Goal: Obtain resource: Download file/media

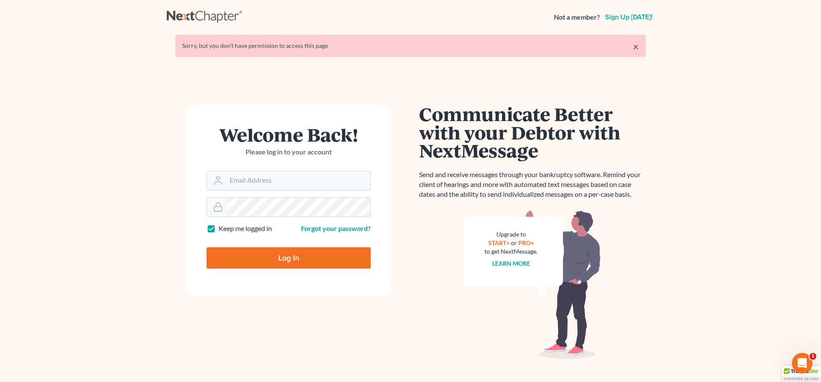
click at [307, 176] on input "Email Address" at bounding box center [298, 180] width 144 height 19
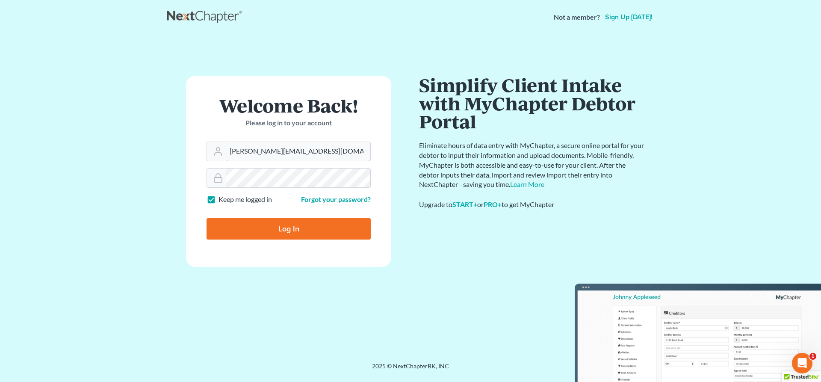
type input "[PERSON_NAME][EMAIL_ADDRESS][DOMAIN_NAME]"
click at [296, 229] on input "Log In" at bounding box center [289, 228] width 164 height 21
type input "Thinking..."
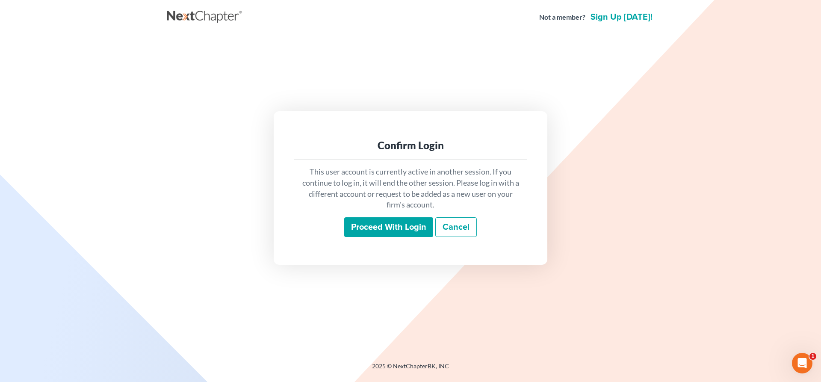
click at [387, 228] on input "Proceed with login" at bounding box center [388, 227] width 89 height 20
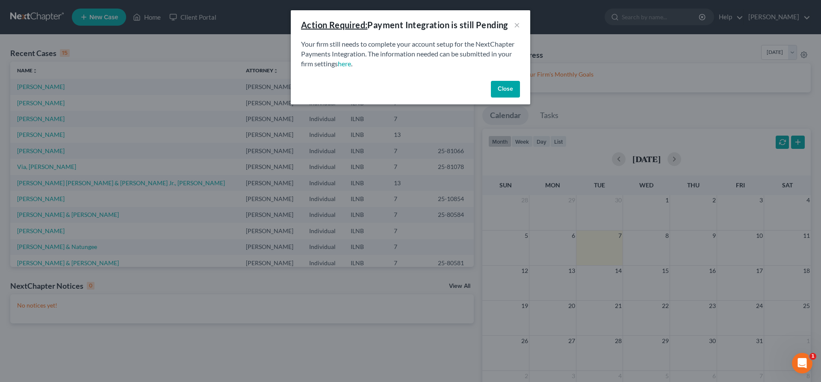
click at [505, 85] on button "Close" at bounding box center [505, 89] width 29 height 17
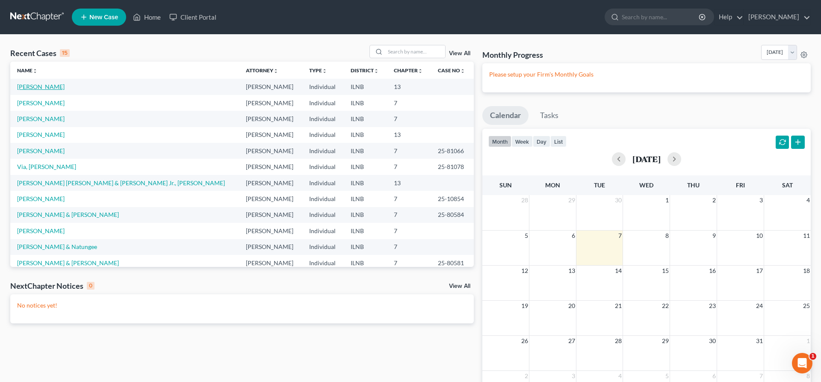
click at [49, 84] on link "Yanez, Katharine" at bounding box center [40, 86] width 47 height 7
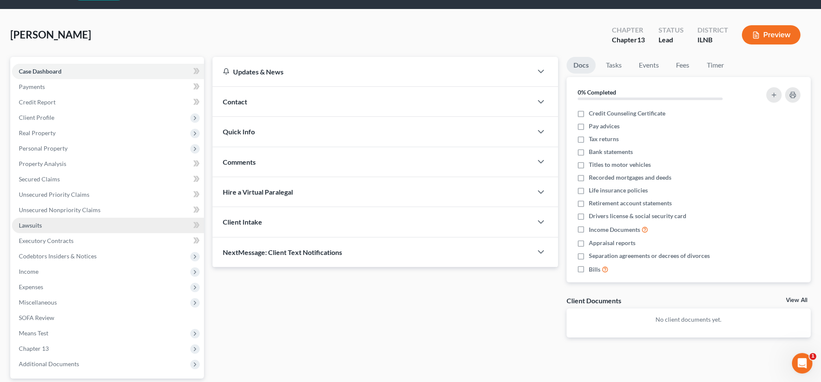
scroll to position [103, 0]
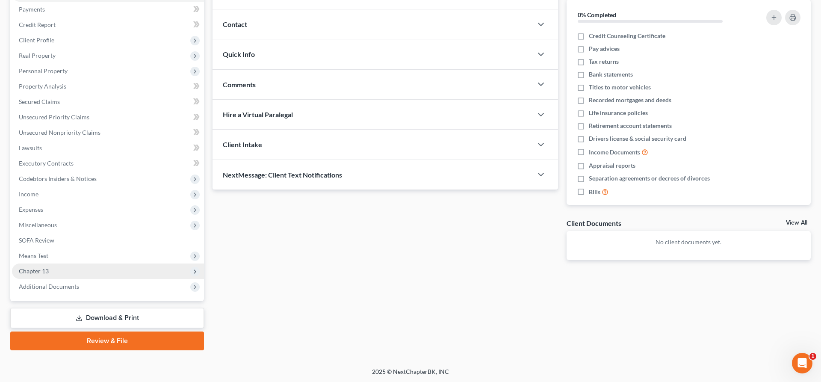
click at [183, 267] on span "Chapter 13" at bounding box center [108, 271] width 192 height 15
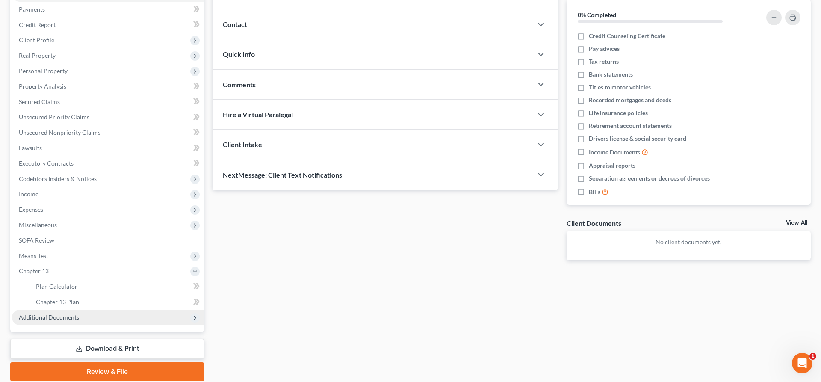
click at [157, 320] on span "Additional Documents" at bounding box center [108, 317] width 192 height 15
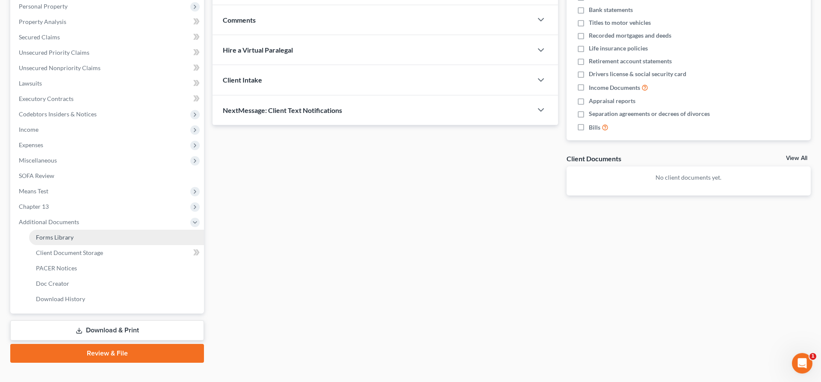
scroll to position [180, 0]
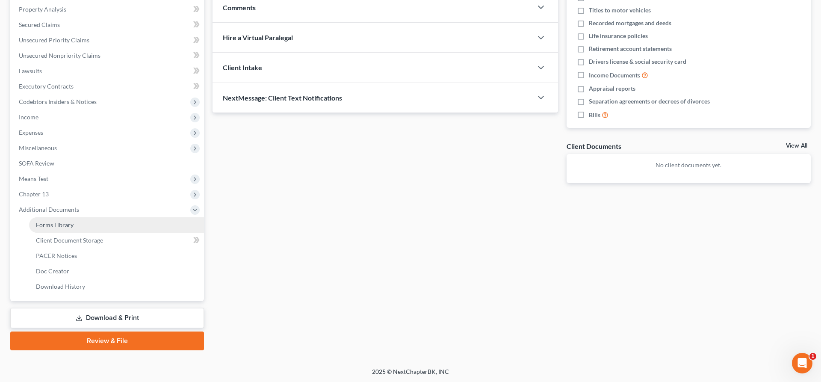
click at [121, 223] on link "Forms Library" at bounding box center [116, 224] width 175 height 15
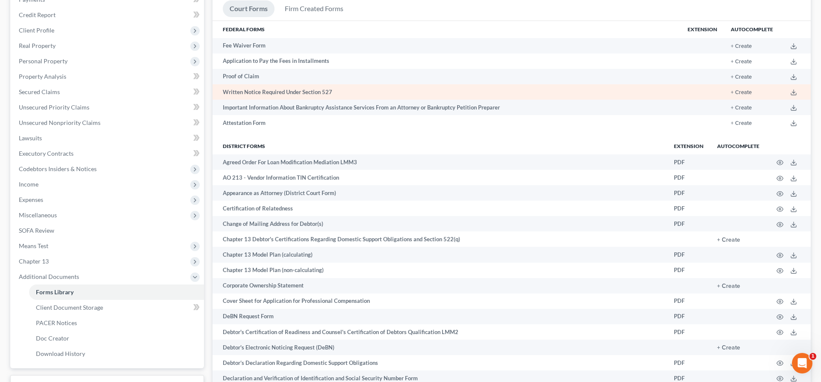
scroll to position [131, 0]
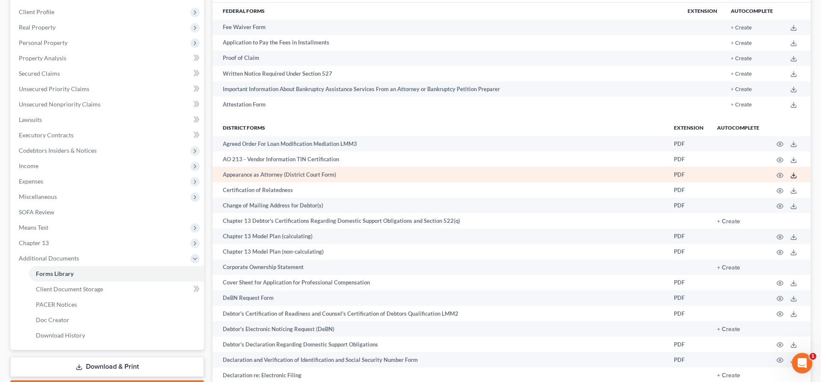
click at [794, 175] on icon at bounding box center [794, 175] width 7 height 7
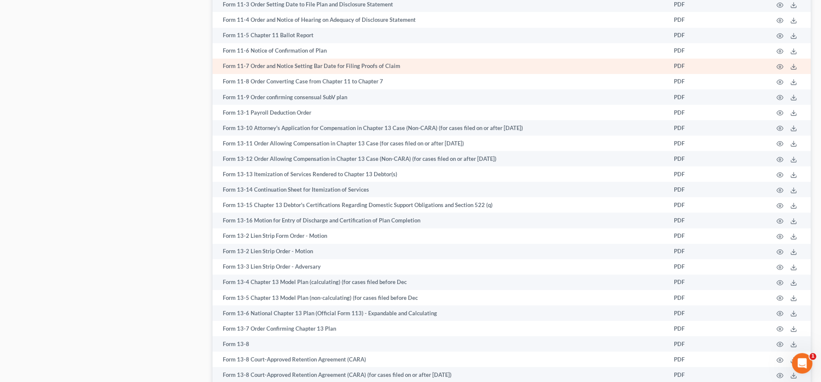
scroll to position [567, 0]
